Goal: Transaction & Acquisition: Subscribe to service/newsletter

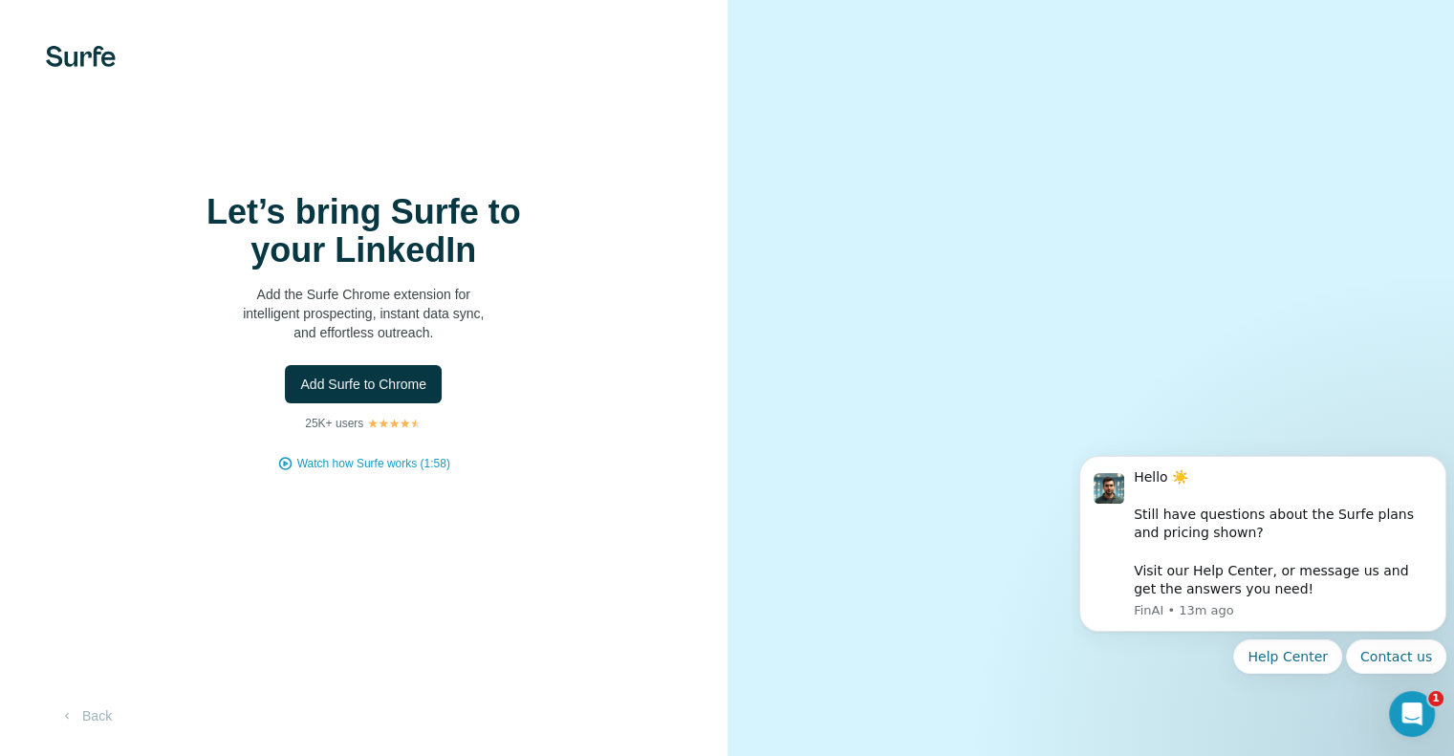
click at [375, 394] on span "Add Surfe to Chrome" at bounding box center [363, 384] width 126 height 19
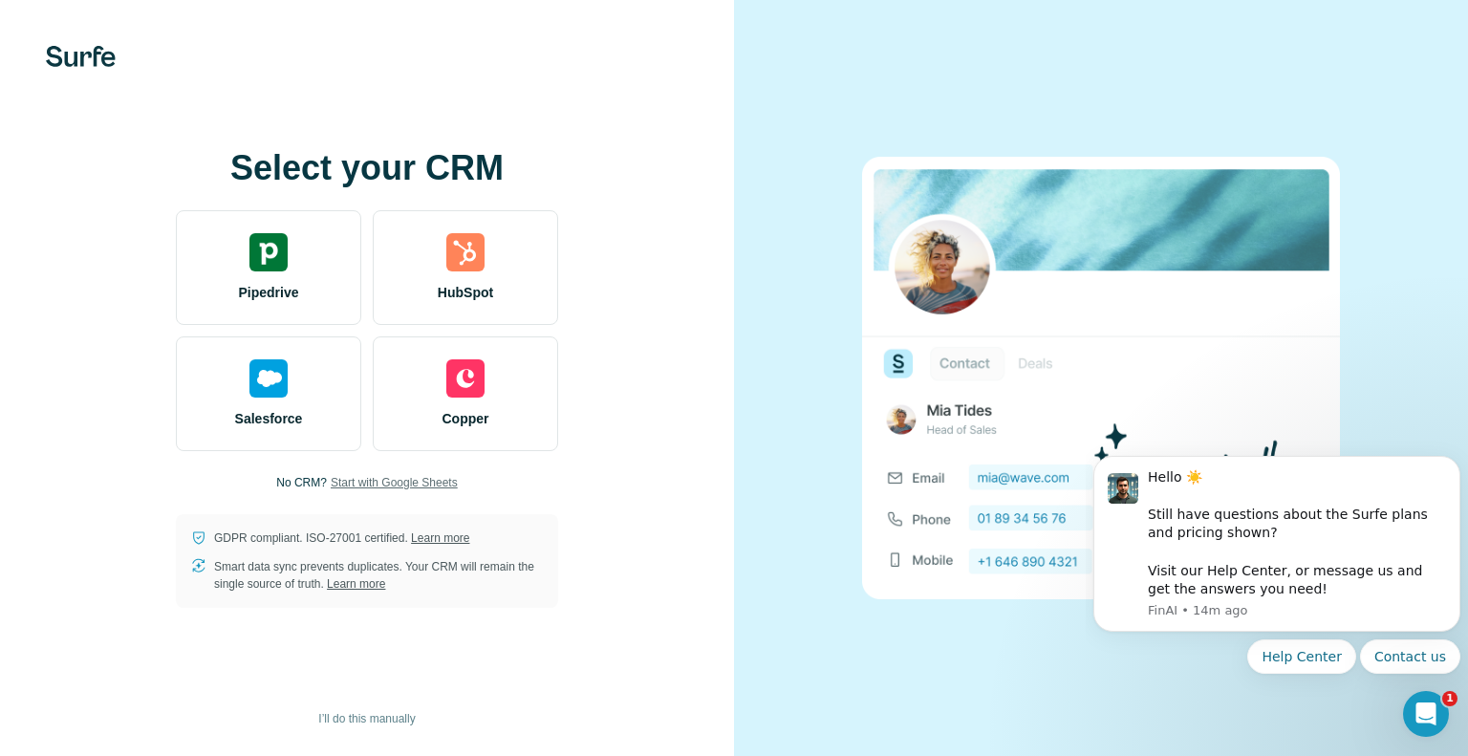
click at [363, 486] on span "Start with Google Sheets" at bounding box center [394, 482] width 127 height 17
